Goal: Task Accomplishment & Management: Manage account settings

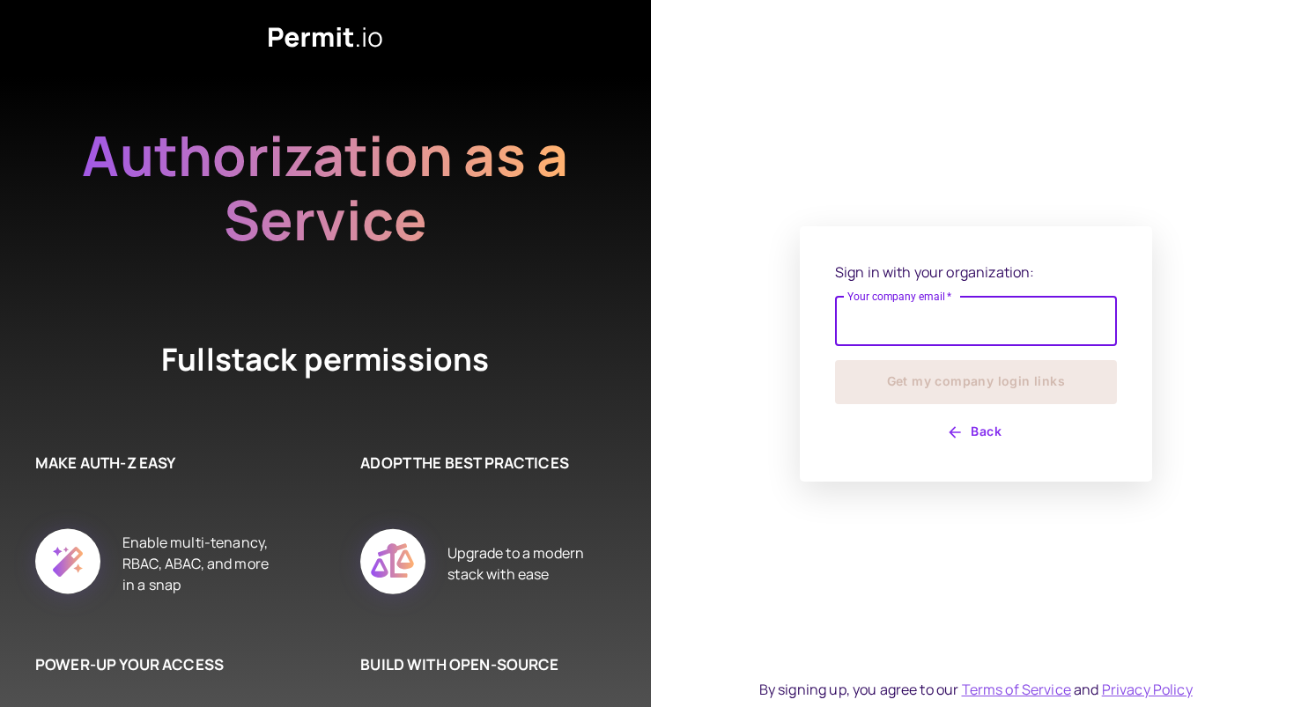
click at [897, 334] on input "Your company email   *" at bounding box center [976, 321] width 282 height 49
drag, startPoint x: 902, startPoint y: 329, endPoint x: 901, endPoint y: 320, distance: 8.9
click at [903, 328] on input "Your company email   *" at bounding box center [976, 321] width 282 height 49
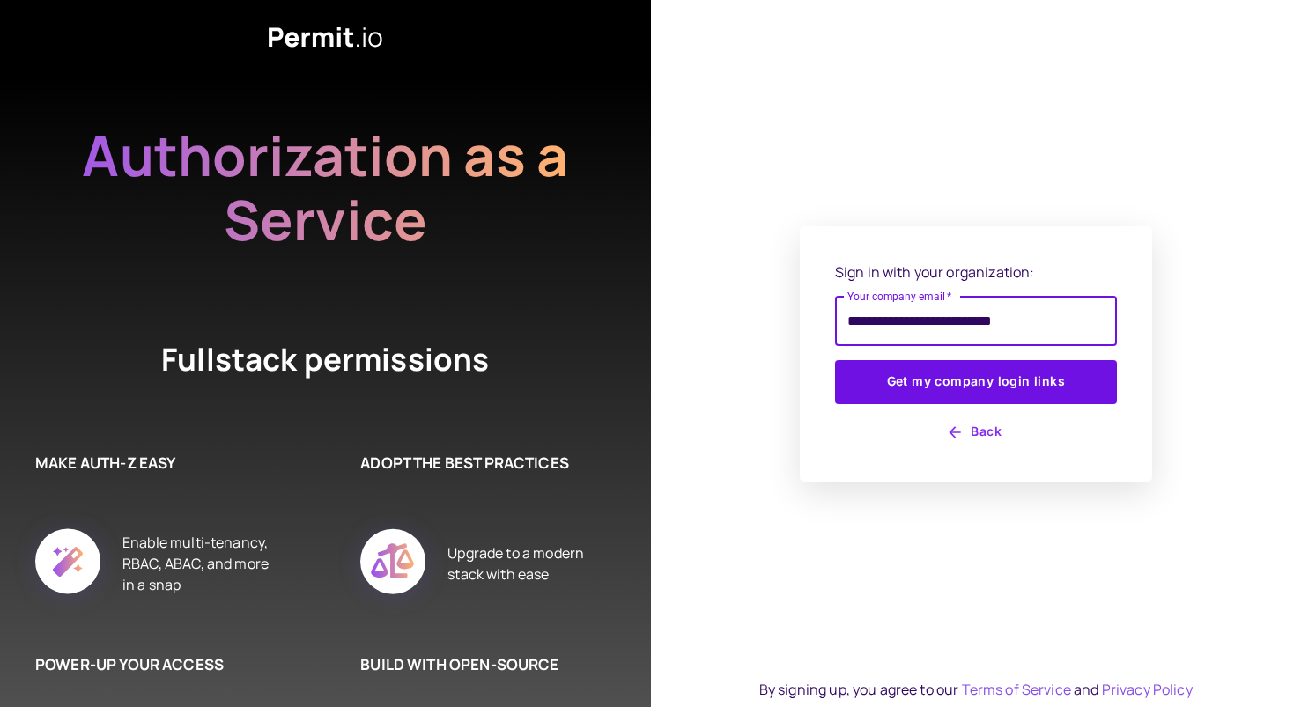
type input "**********"
click at [835, 360] on button "Get my company login links" at bounding box center [976, 382] width 282 height 44
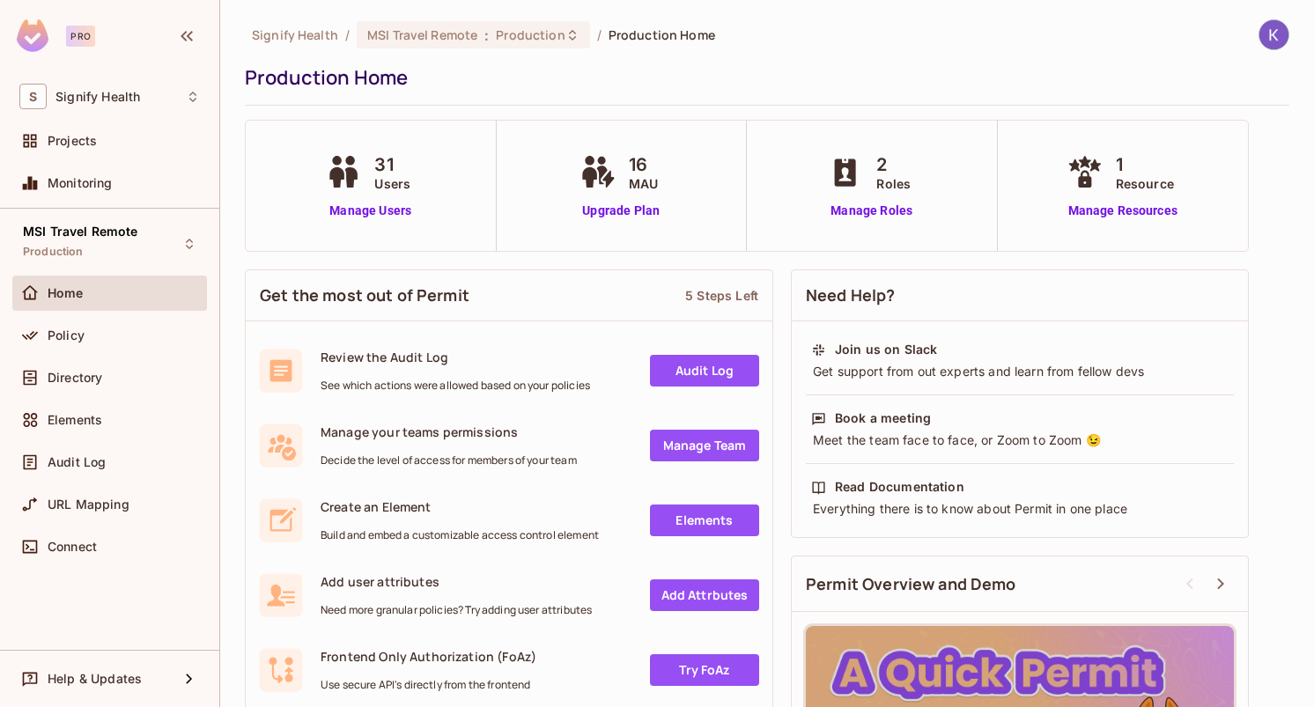
click at [370, 221] on div "31 Users Manage Users" at bounding box center [371, 186] width 251 height 130
click at [377, 214] on link "Manage Users" at bounding box center [370, 211] width 98 height 18
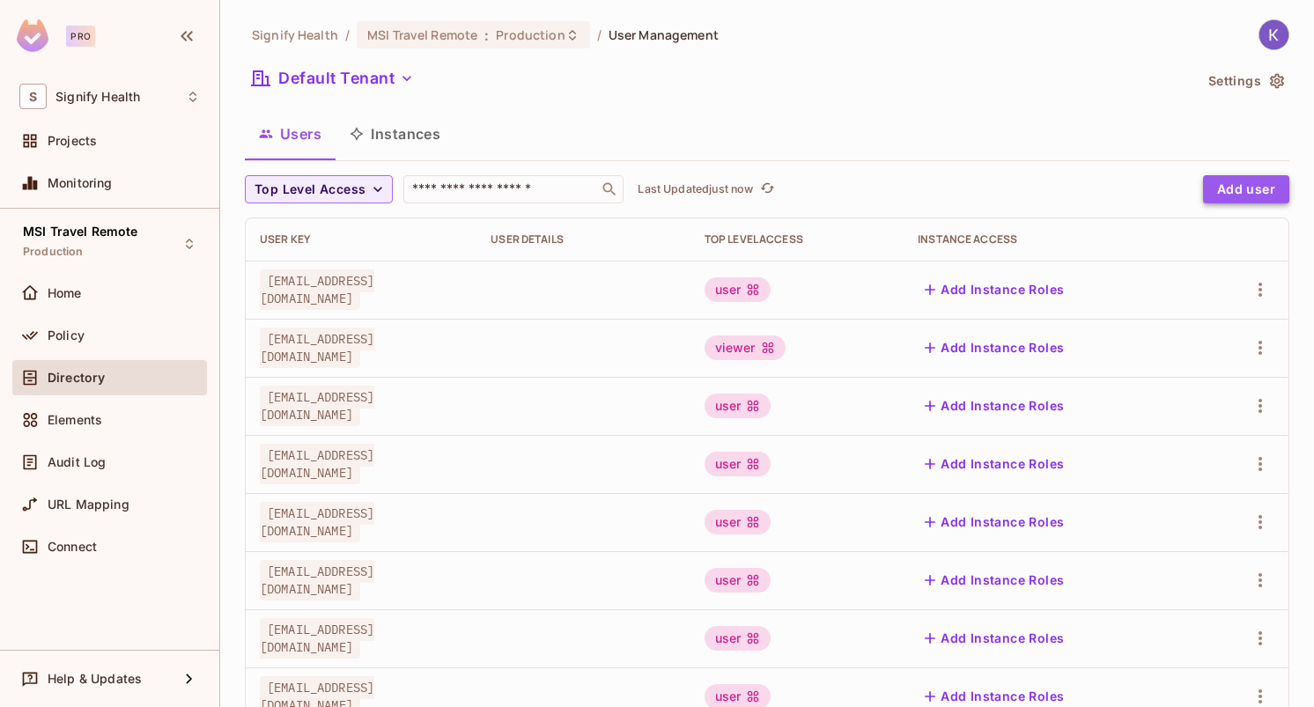
click at [1219, 187] on button "Add user" at bounding box center [1246, 189] width 86 height 28
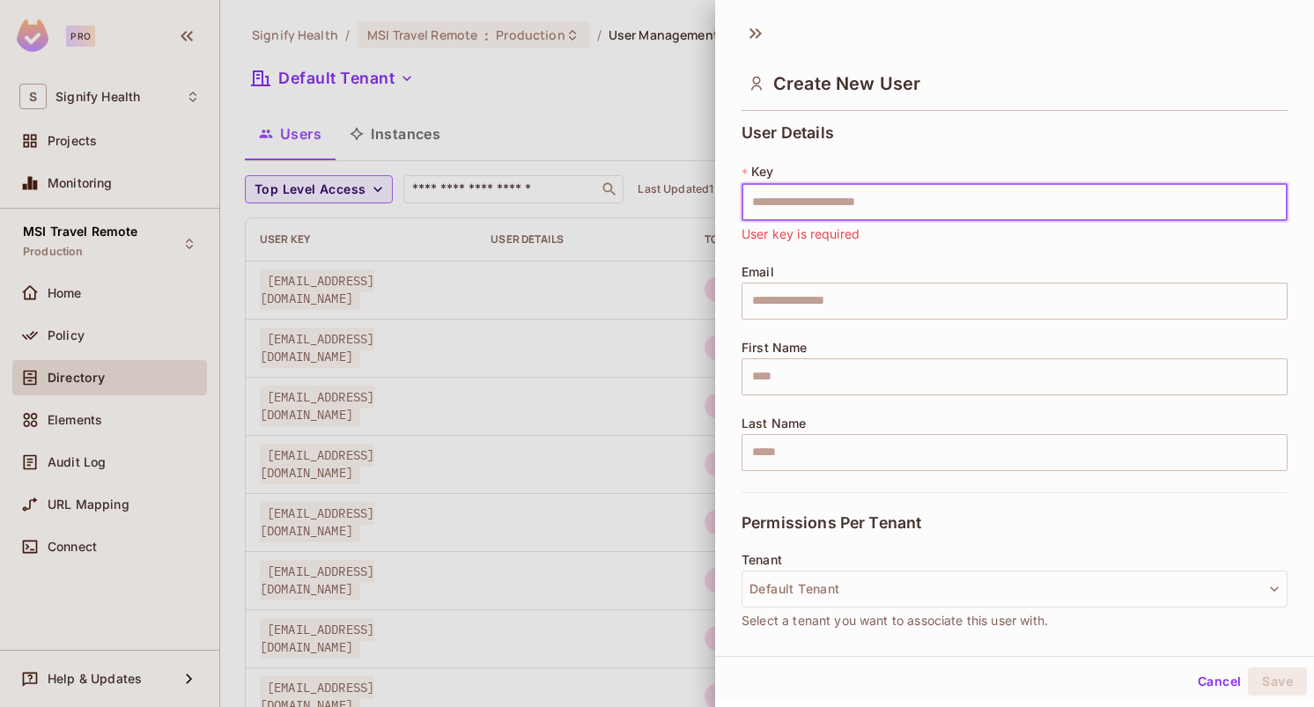
paste input "**********"
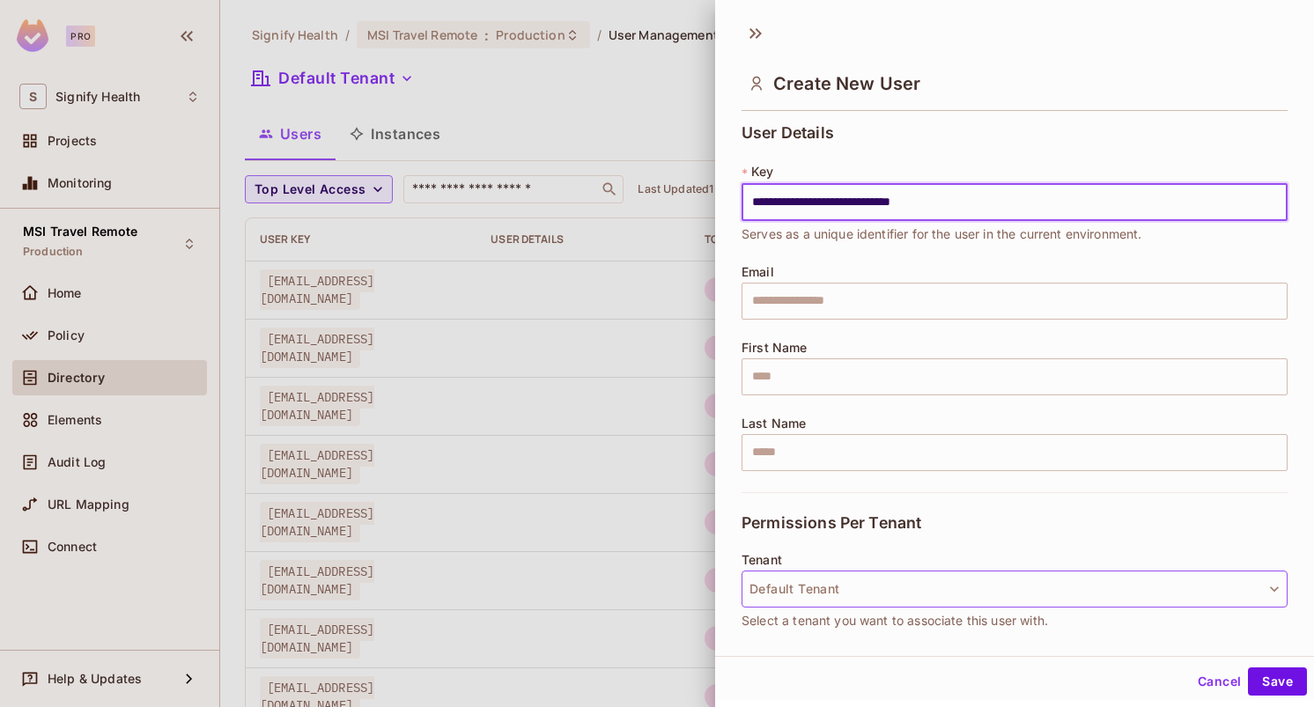
type input "**********"
click at [915, 597] on button "Default Tenant" at bounding box center [1015, 589] width 546 height 37
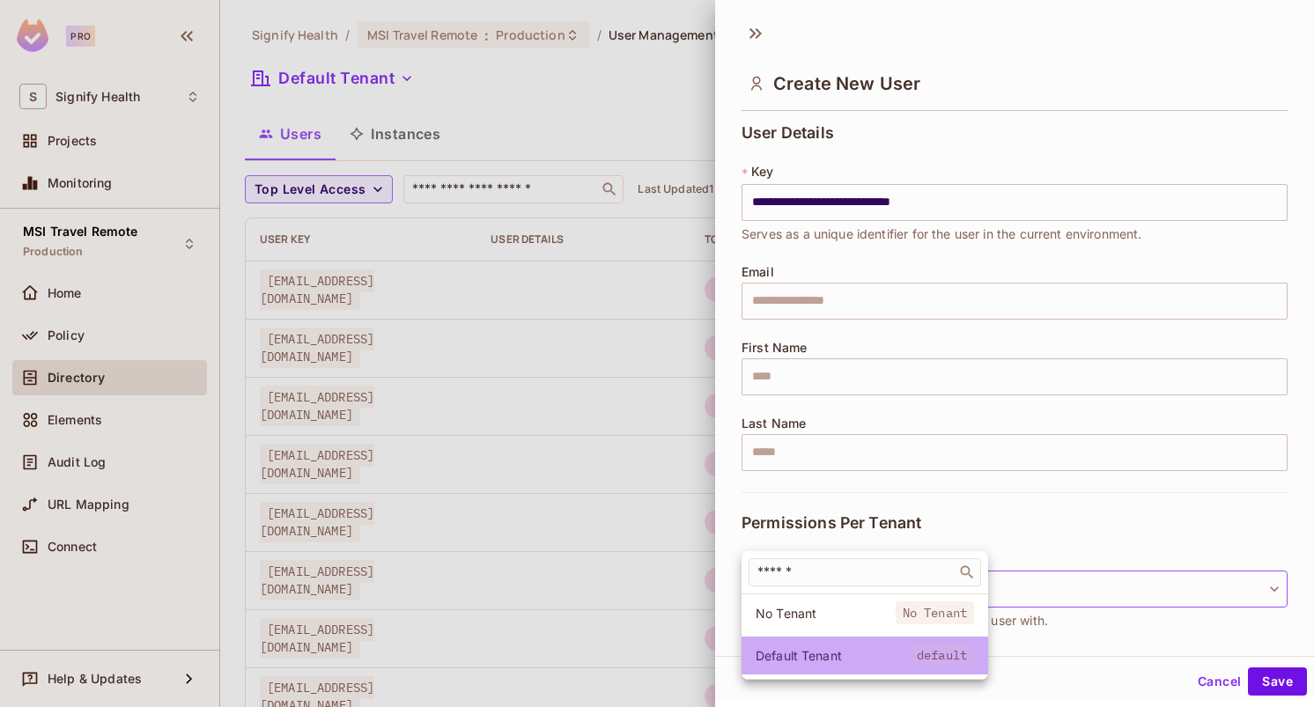
click at [875, 661] on span "Default Tenant" at bounding box center [833, 655] width 154 height 17
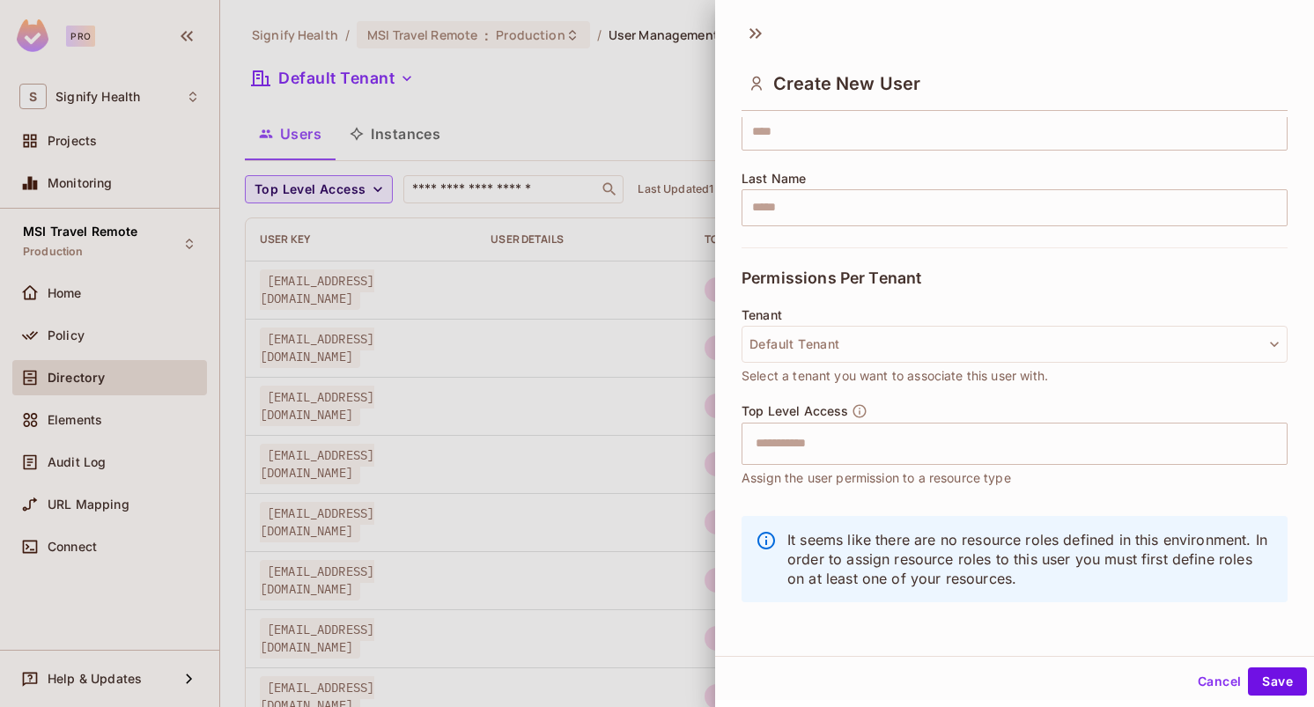
scroll to position [3, 0]
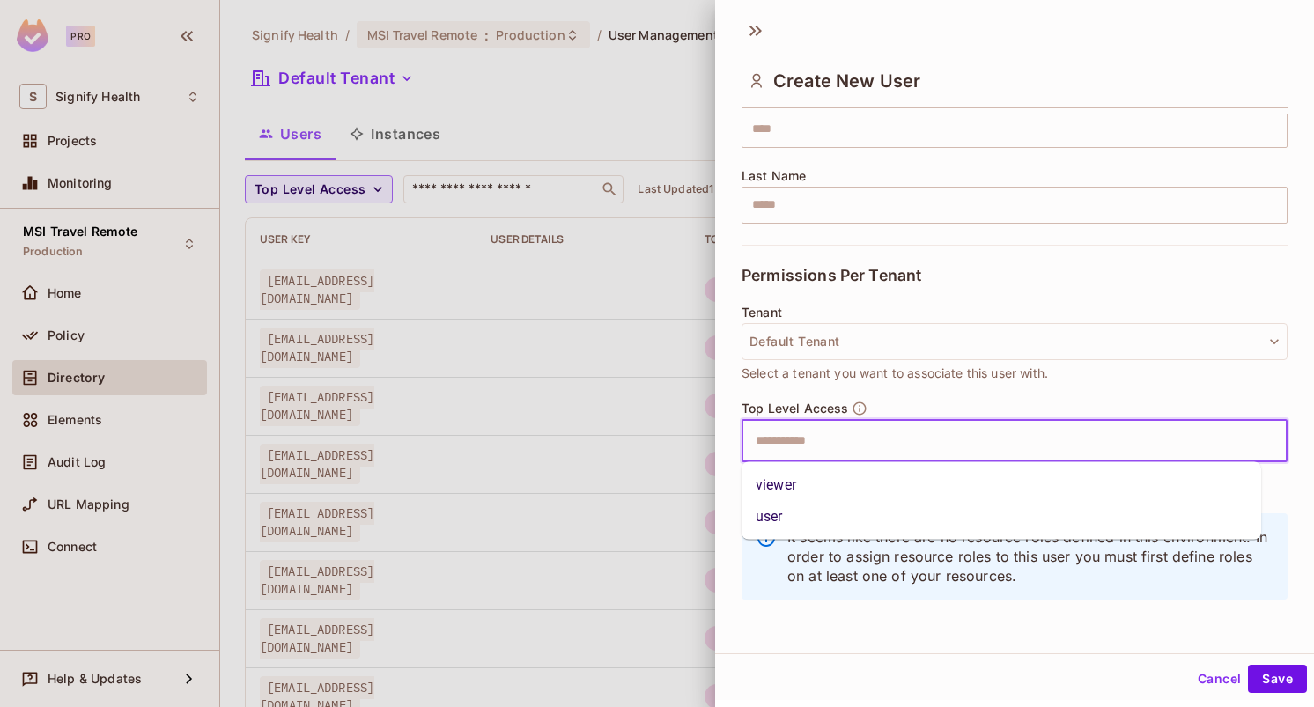
click at [809, 436] on input "text" at bounding box center [999, 441] width 508 height 35
click at [789, 506] on li "user" at bounding box center [1002, 517] width 520 height 32
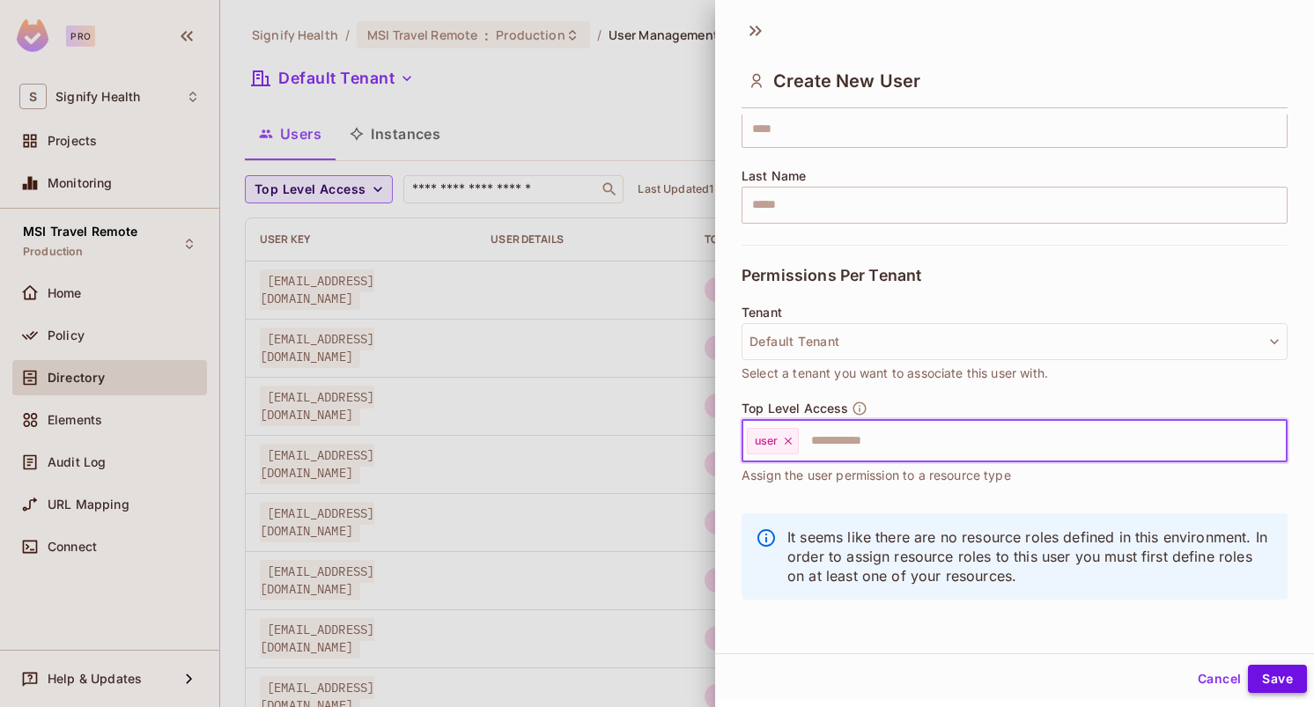
click at [1264, 679] on button "Save" at bounding box center [1277, 679] width 59 height 28
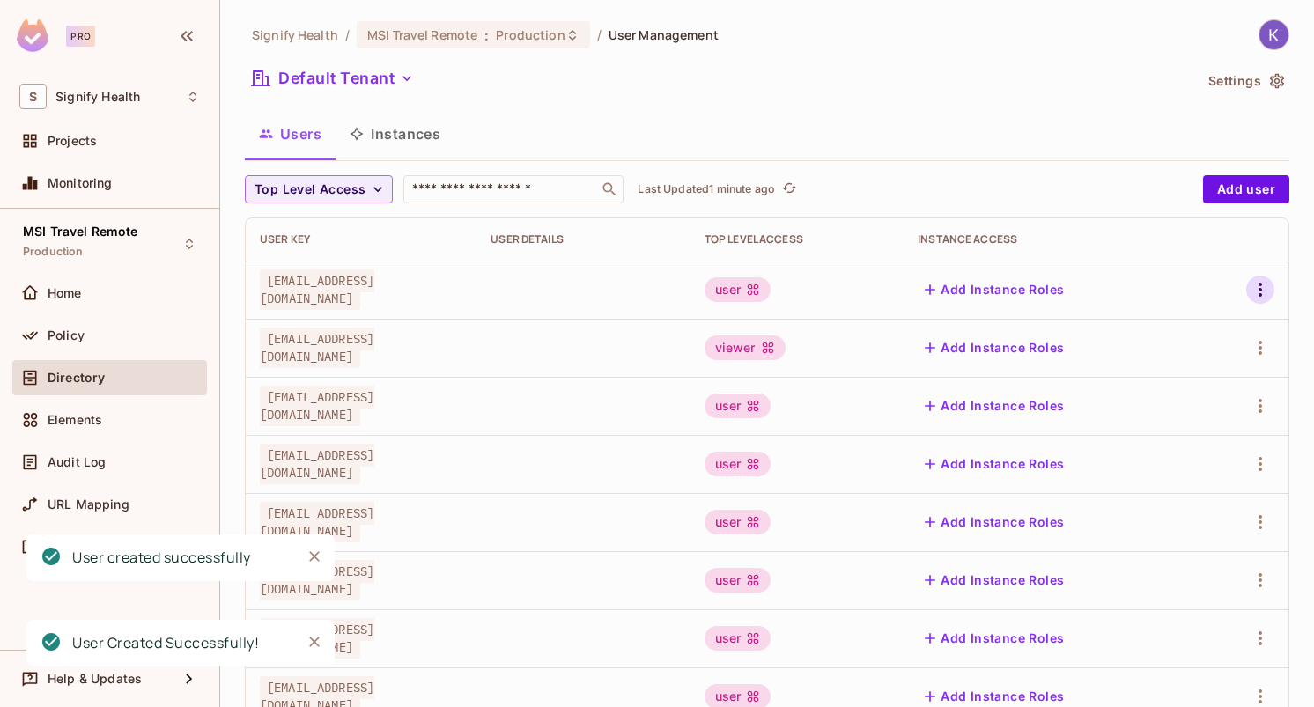
click at [1250, 297] on icon "button" at bounding box center [1260, 289] width 21 height 21
click at [1098, 150] on div at bounding box center [657, 353] width 1314 height 707
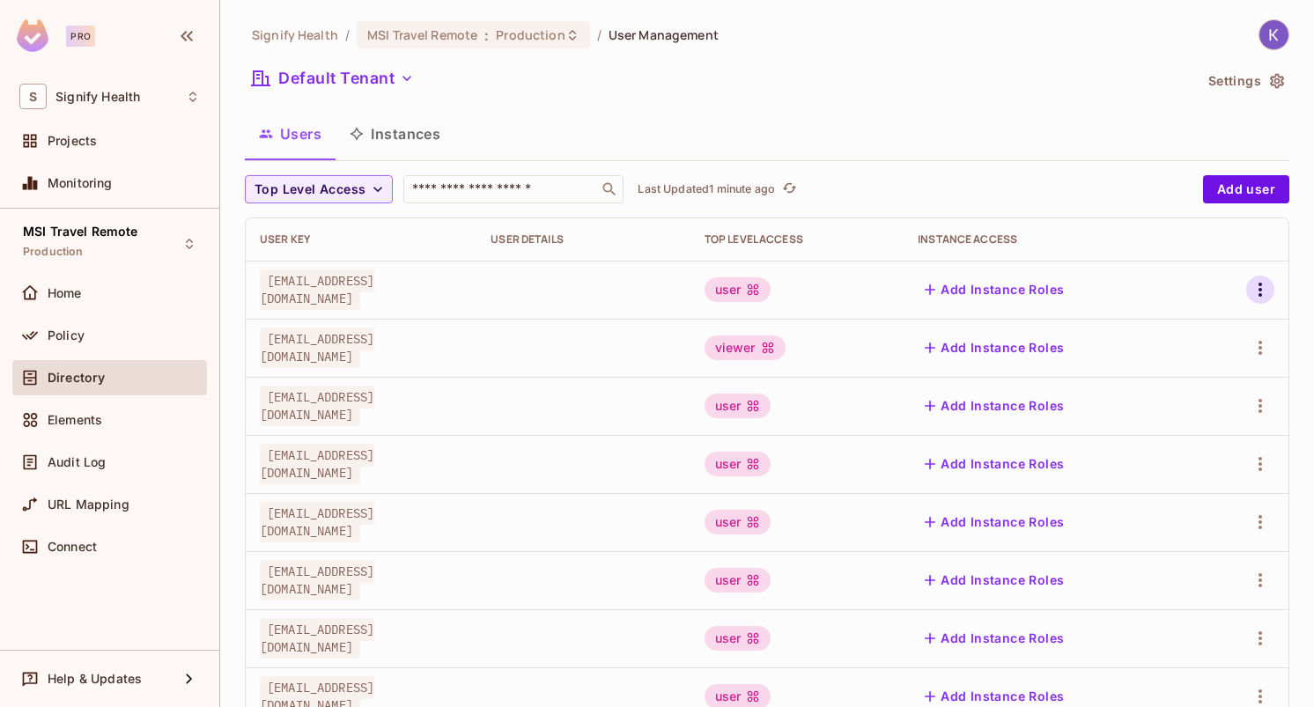
click at [1251, 285] on icon "button" at bounding box center [1260, 289] width 21 height 21
click at [1156, 336] on div "Edit" at bounding box center [1154, 330] width 24 height 18
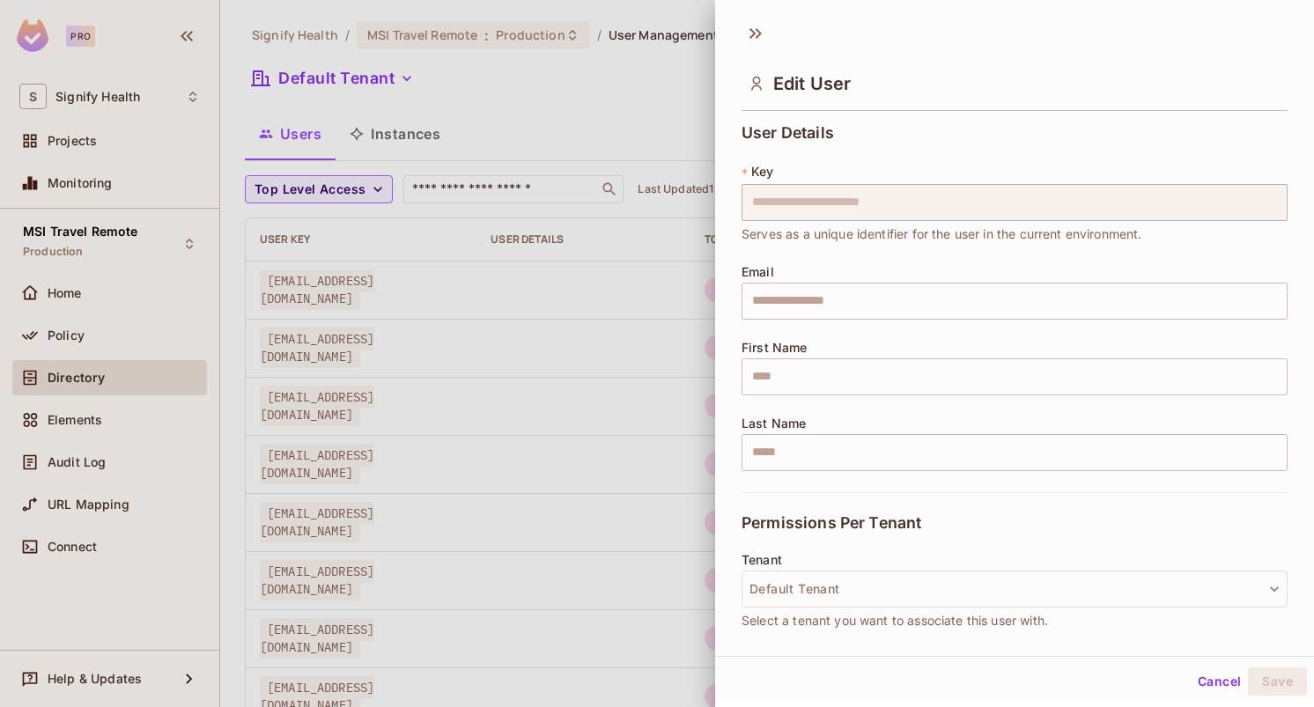
scroll to position [245, 0]
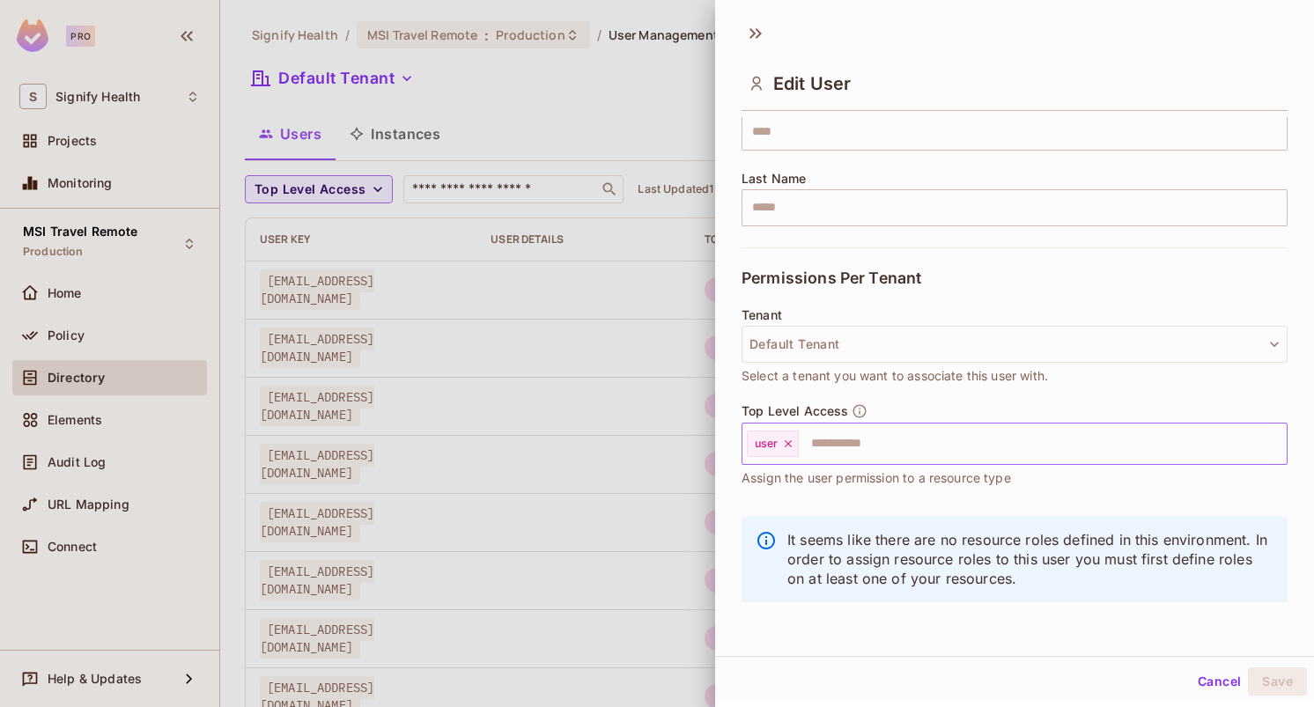
click at [789, 446] on icon at bounding box center [788, 444] width 12 height 12
click at [786, 448] on input "text" at bounding box center [999, 443] width 508 height 35
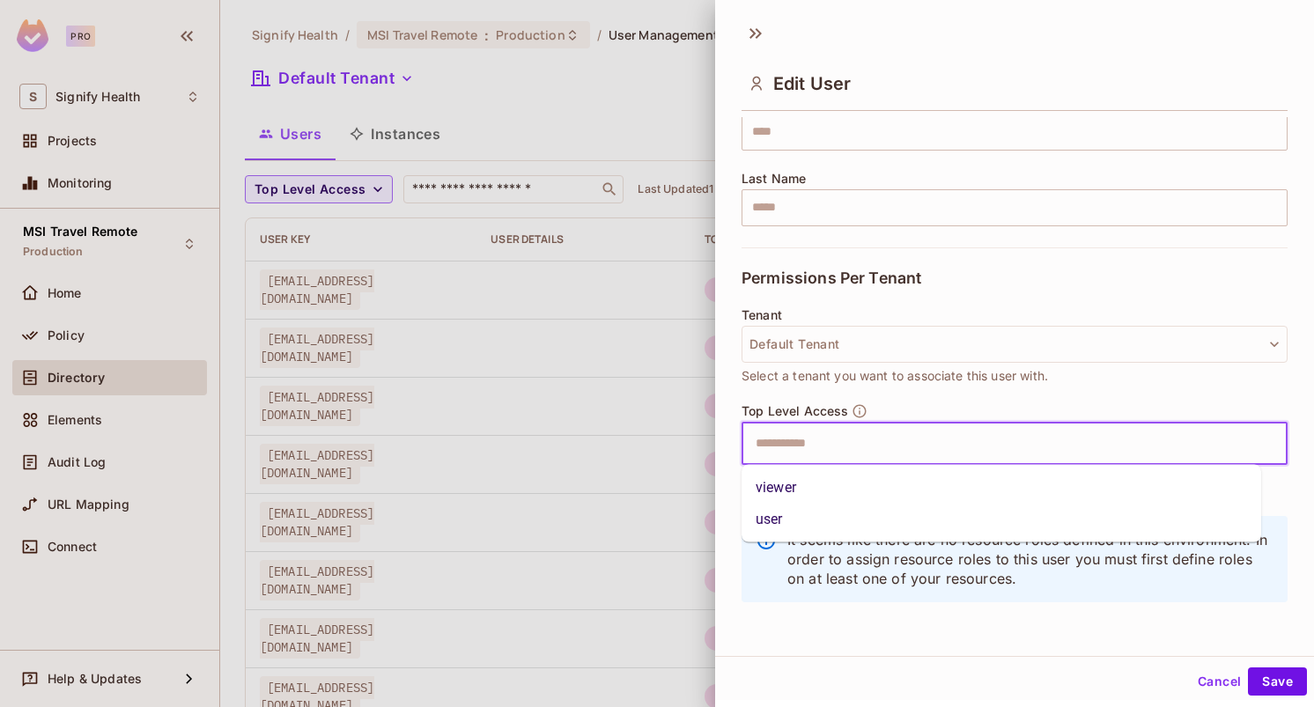
click at [786, 491] on li "viewer" at bounding box center [1002, 488] width 520 height 32
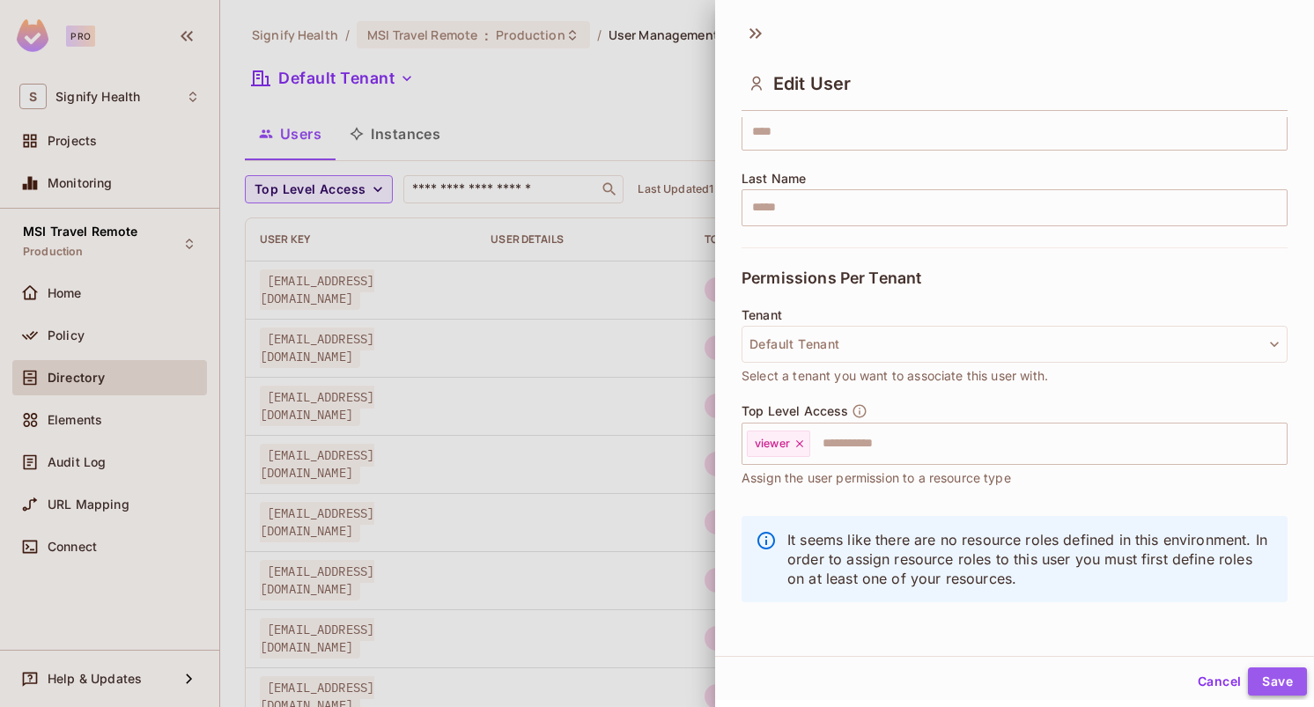
click at [1260, 685] on button "Save" at bounding box center [1277, 682] width 59 height 28
